Goal: Navigation & Orientation: Find specific page/section

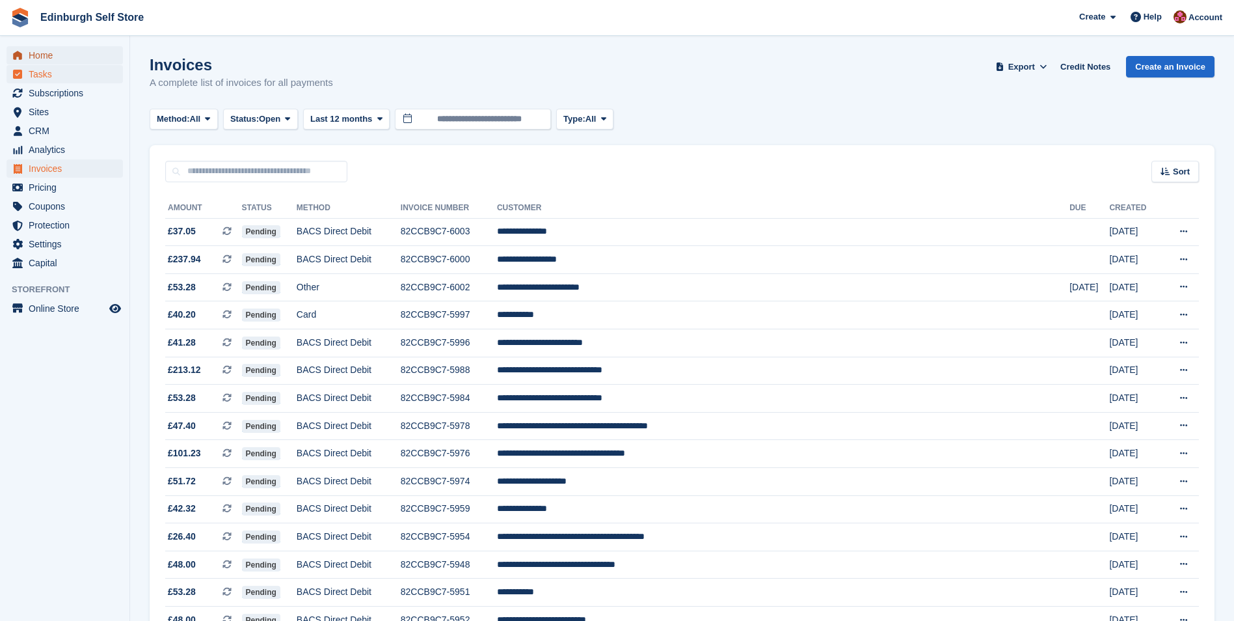
drag, startPoint x: 70, startPoint y: 62, endPoint x: 107, endPoint y: 75, distance: 39.9
click at [70, 62] on span "Home" at bounding box center [68, 55] width 78 height 18
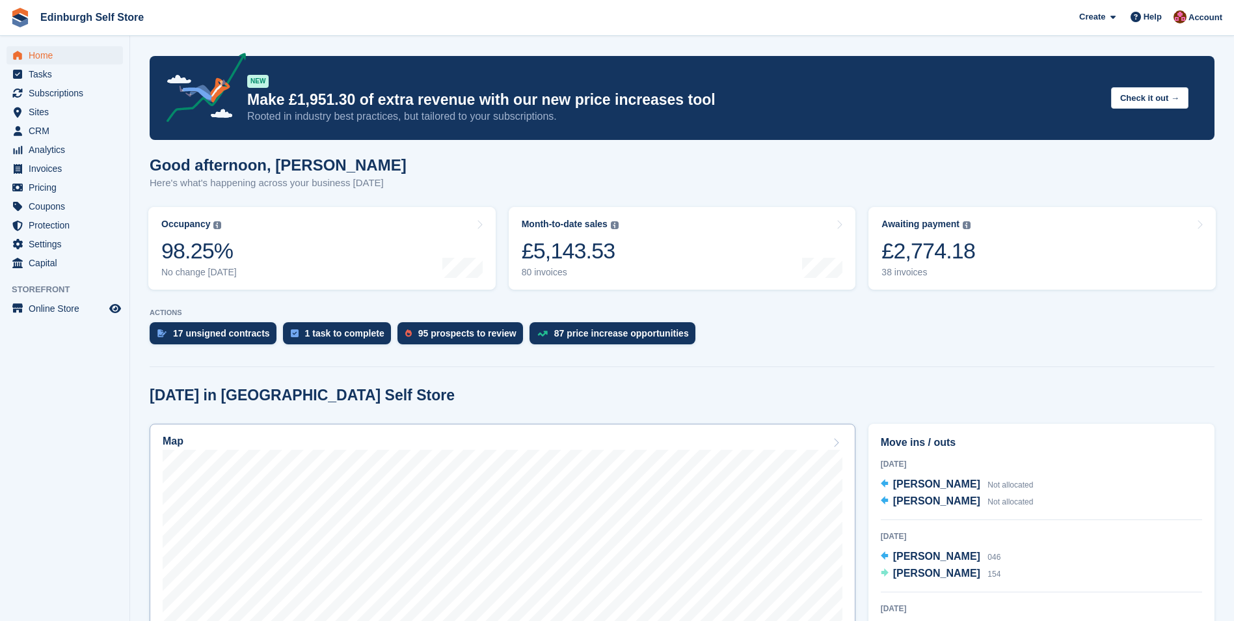
scroll to position [195, 0]
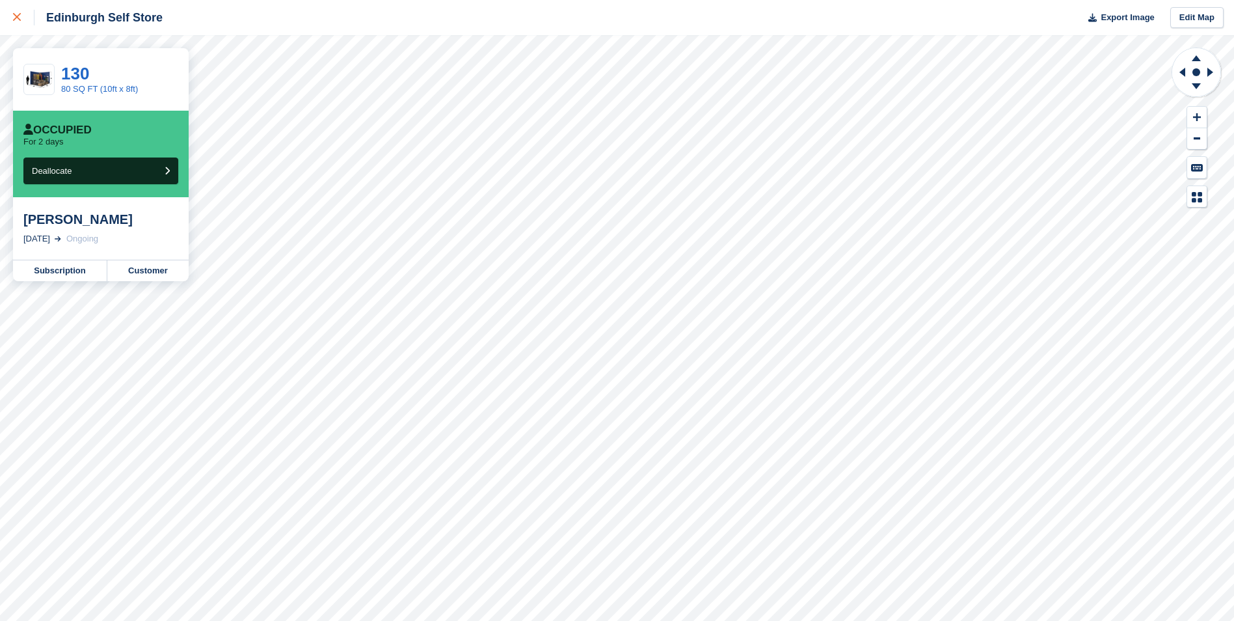
drag, startPoint x: 16, startPoint y: 16, endPoint x: 21, endPoint y: 21, distance: 7.8
click at [18, 16] on icon at bounding box center [17, 17] width 8 height 8
